Goal: Task Accomplishment & Management: Use online tool/utility

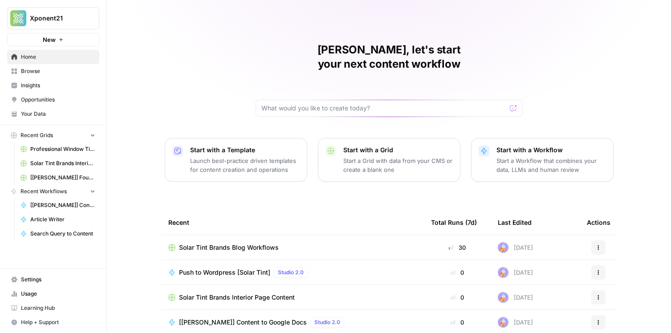
click at [62, 178] on span "[[PERSON_NAME]] Fountain of You MD" at bounding box center [62, 178] width 65 height 8
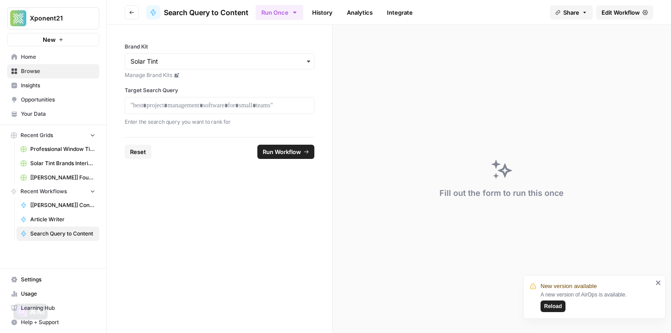
click at [60, 135] on button "Recent Grids" at bounding box center [53, 135] width 92 height 13
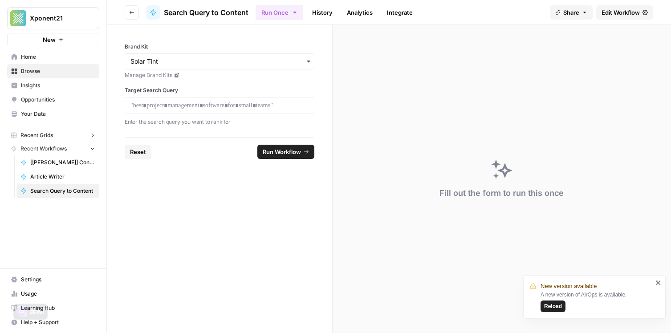
click at [47, 71] on span "Browse" at bounding box center [58, 71] width 74 height 8
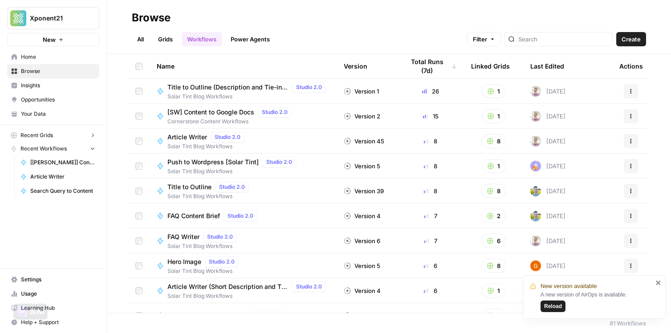
click at [36, 61] on link "Home" at bounding box center [53, 57] width 92 height 14
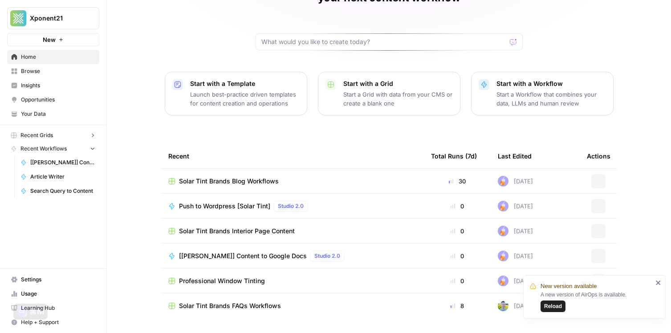
scroll to position [74, 0]
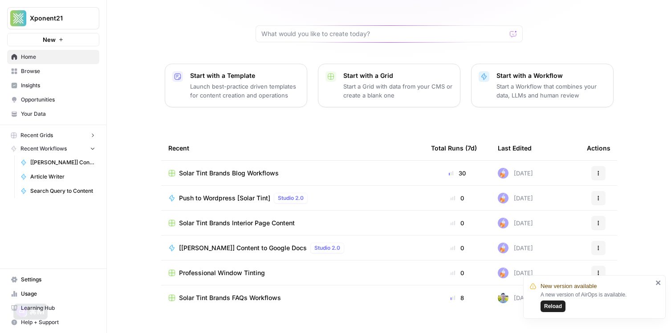
click at [239, 169] on span "Solar Tint Brands Blog Workflows" at bounding box center [229, 173] width 100 height 9
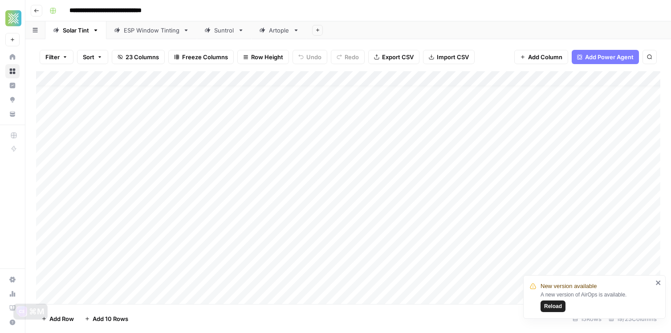
scroll to position [10, 0]
type input "*********"
click at [343, 222] on div "Add Column" at bounding box center [348, 187] width 625 height 233
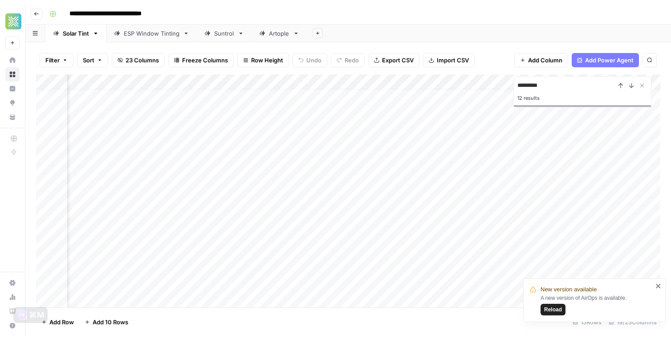
scroll to position [10, 1084]
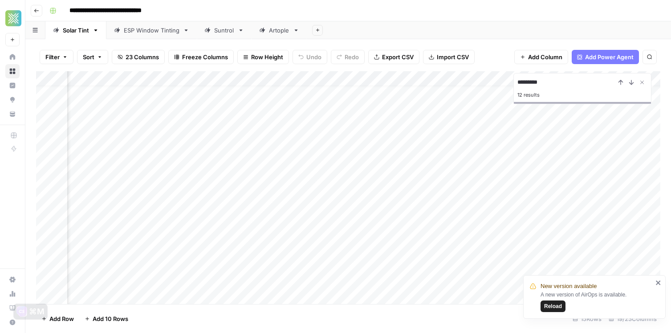
click at [378, 219] on div "Add Column" at bounding box center [348, 187] width 625 height 233
click at [290, 213] on div "Add Column" at bounding box center [348, 187] width 625 height 233
click at [416, 221] on div "Add Column" at bounding box center [348, 187] width 625 height 233
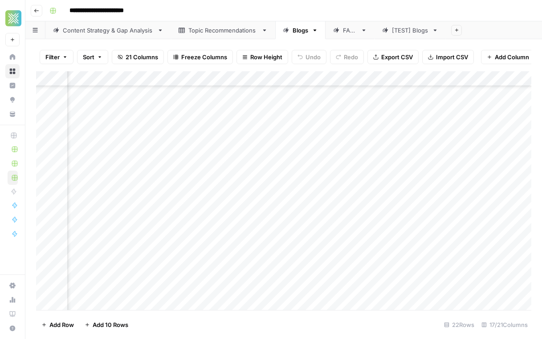
scroll to position [60, 957]
type input "********"
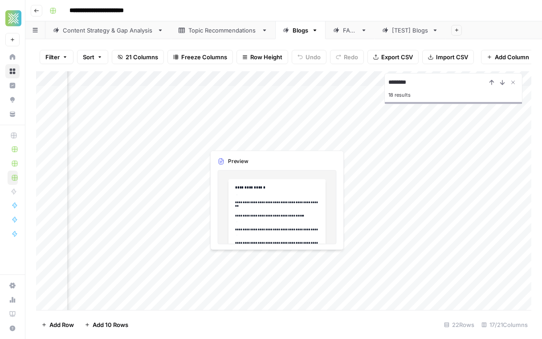
click at [247, 139] on div "Add Column" at bounding box center [283, 190] width 495 height 239
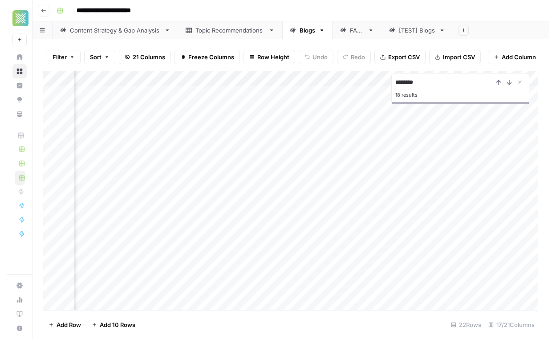
scroll to position [0, 0]
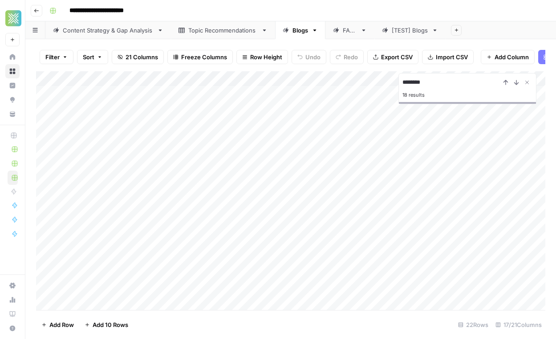
click at [313, 154] on div "Add Column" at bounding box center [291, 190] width 510 height 239
